Goal: Information Seeking & Learning: Learn about a topic

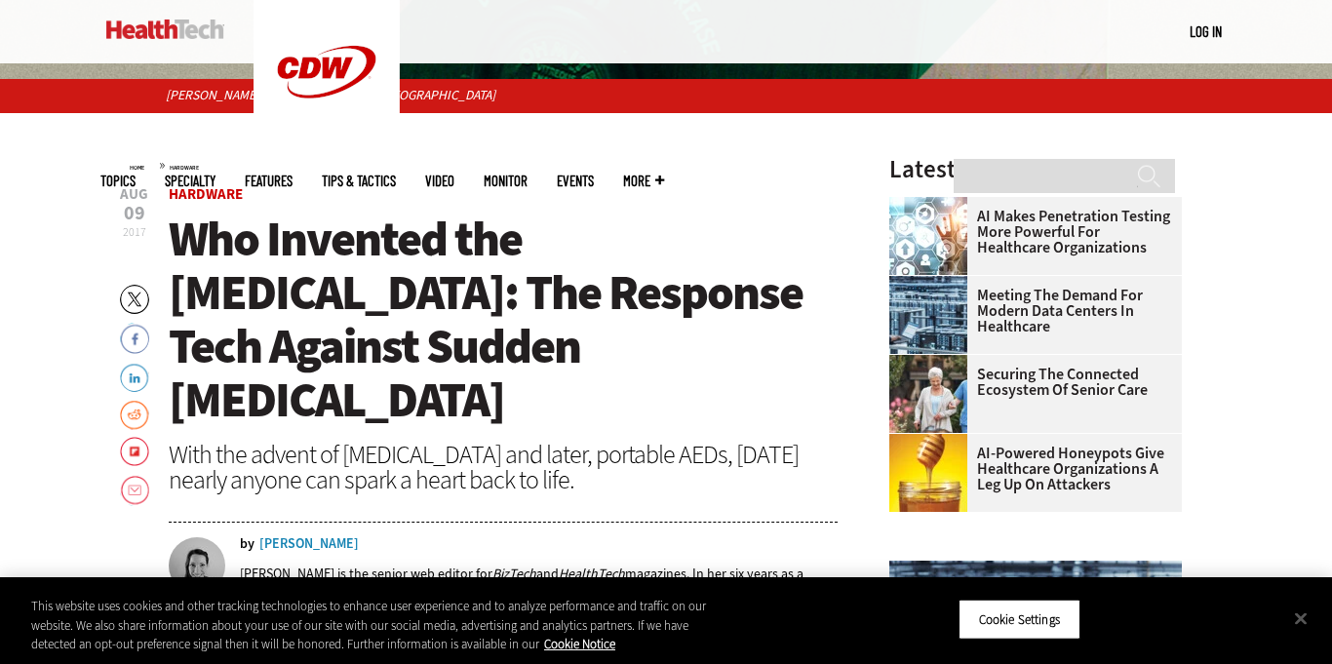
scroll to position [565, 0]
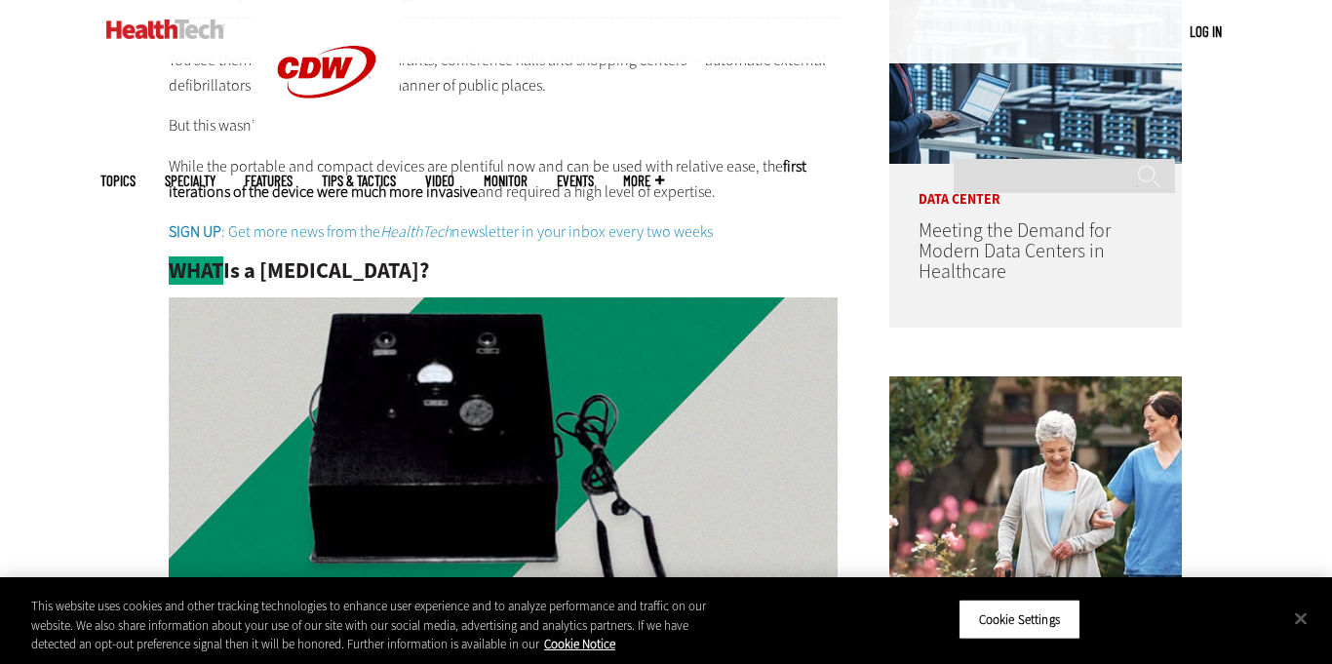
scroll to position [1010, 0]
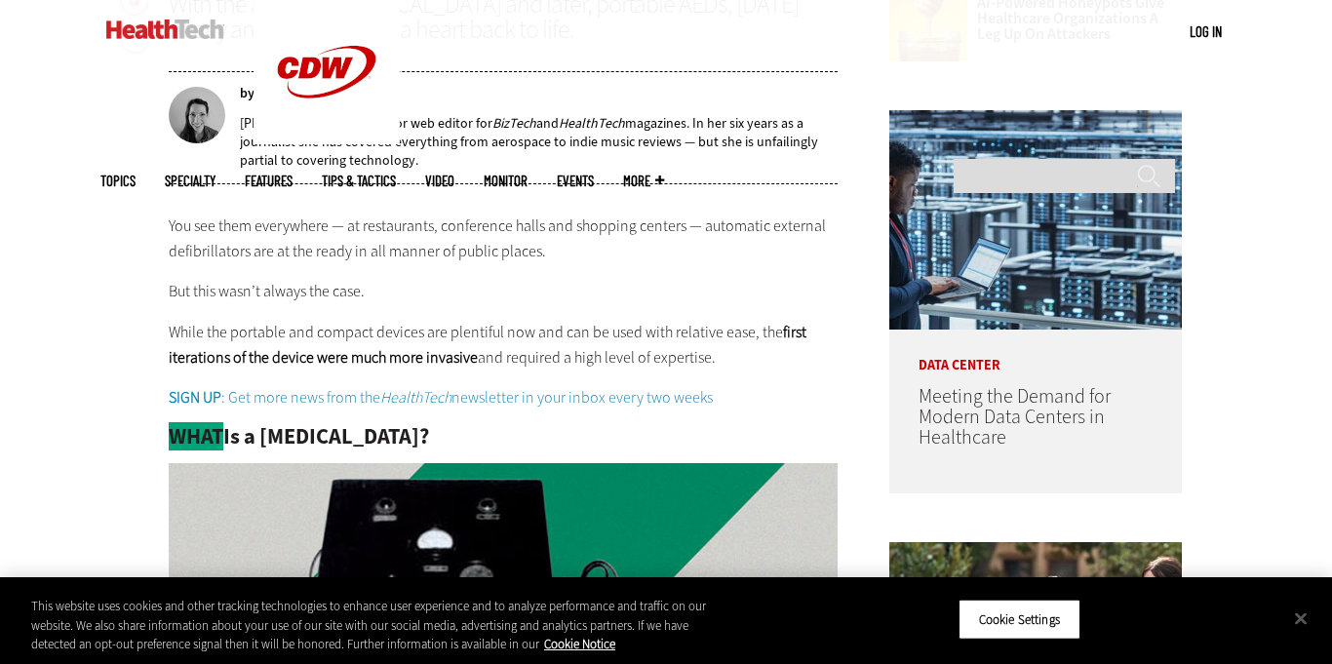
click at [1188, 388] on div "Latest Articles AI Makes Penetration Testing More Powerful for Healthcare Organ…" at bounding box center [1045, 668] width 313 height 1924
